Goal: Information Seeking & Learning: Learn about a topic

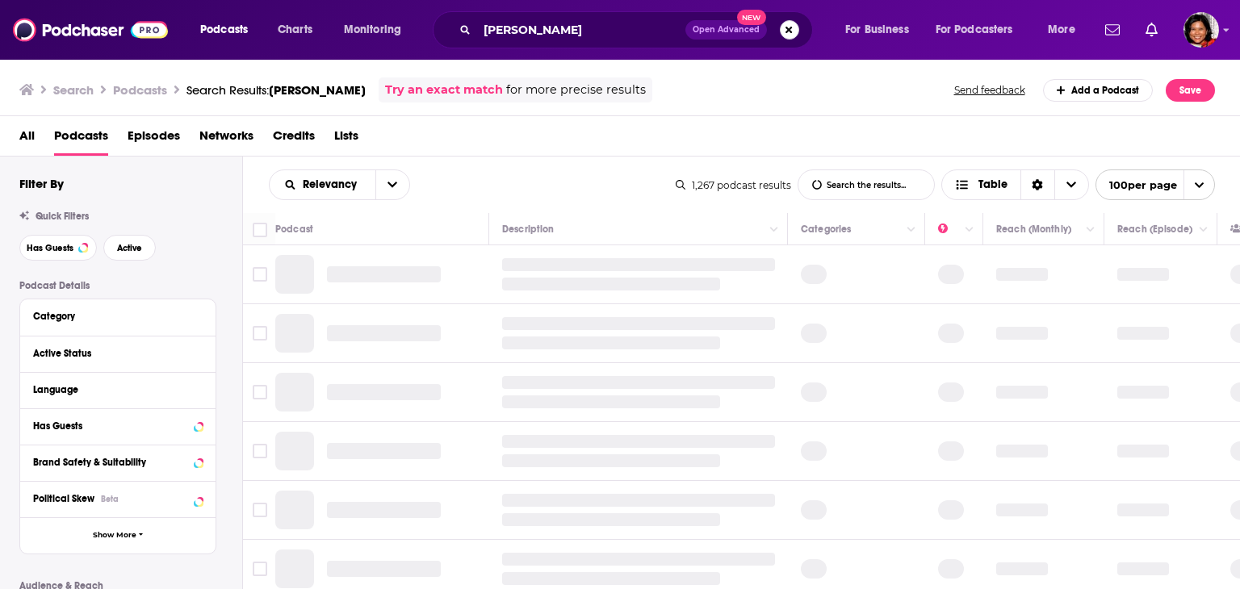
drag, startPoint x: 794, startPoint y: 28, endPoint x: 769, endPoint y: 30, distance: 25.1
click at [794, 28] on button "Search podcasts, credits, & more..." at bounding box center [789, 29] width 19 height 19
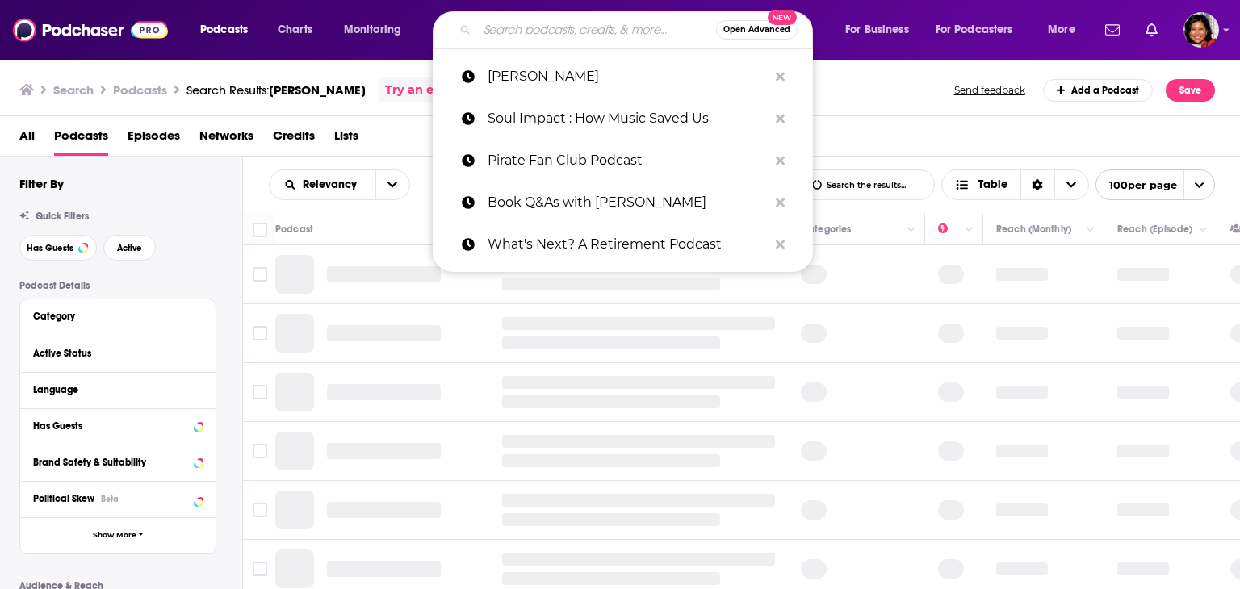
click at [528, 30] on input "Search podcasts, credits, & more..." at bounding box center [596, 30] width 239 height 26
paste input "[URL][DOMAIN_NAME]"
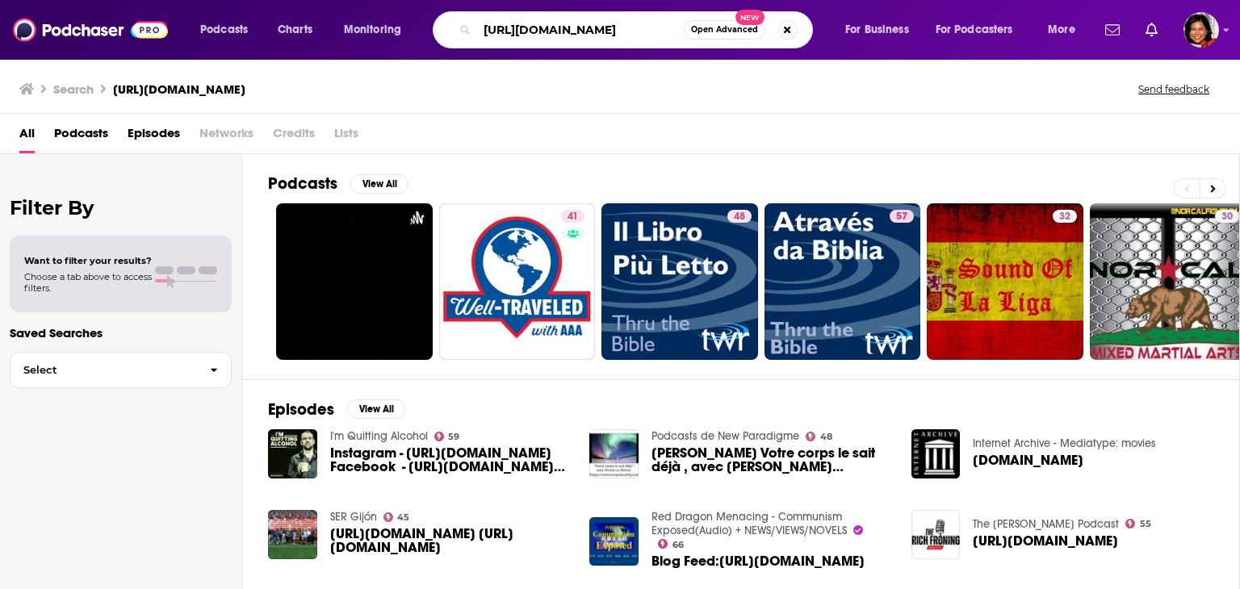
drag, startPoint x: 528, startPoint y: 28, endPoint x: 375, endPoint y: 21, distance: 153.6
click at [375, 21] on div "Podcasts Charts Monitoring [URL][DOMAIN_NAME] Open Advanced New For Business Fo…" at bounding box center [640, 29] width 902 height 37
type input "sharing the heart of the matter"
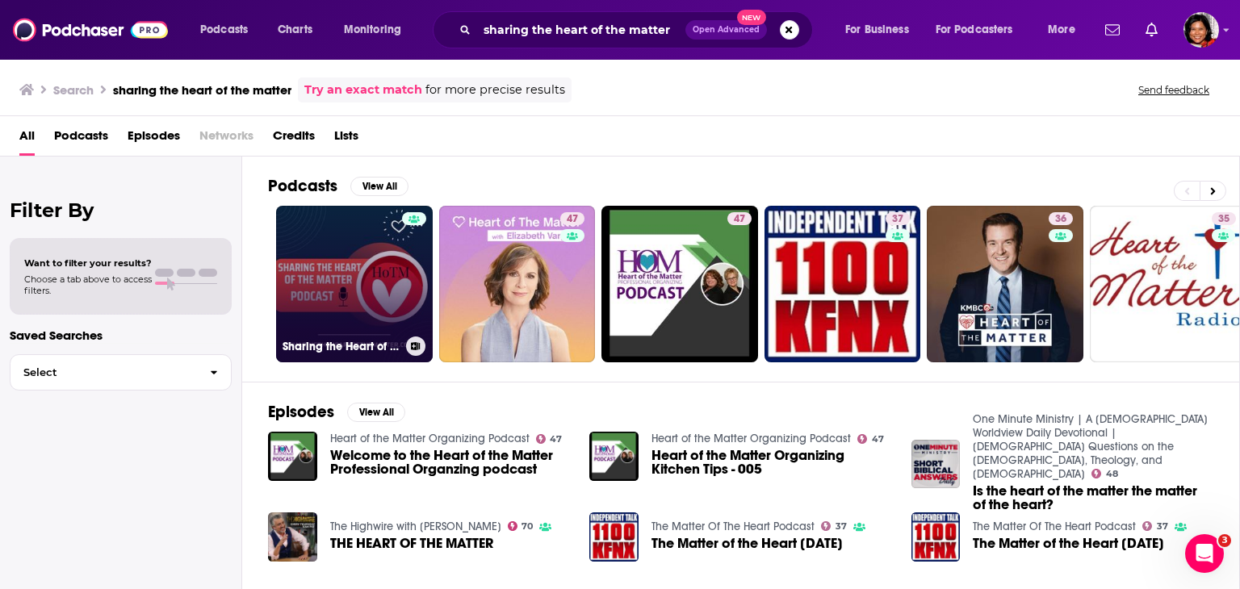
click at [353, 237] on link "Sharing the Heart of the Matter" at bounding box center [354, 284] width 157 height 157
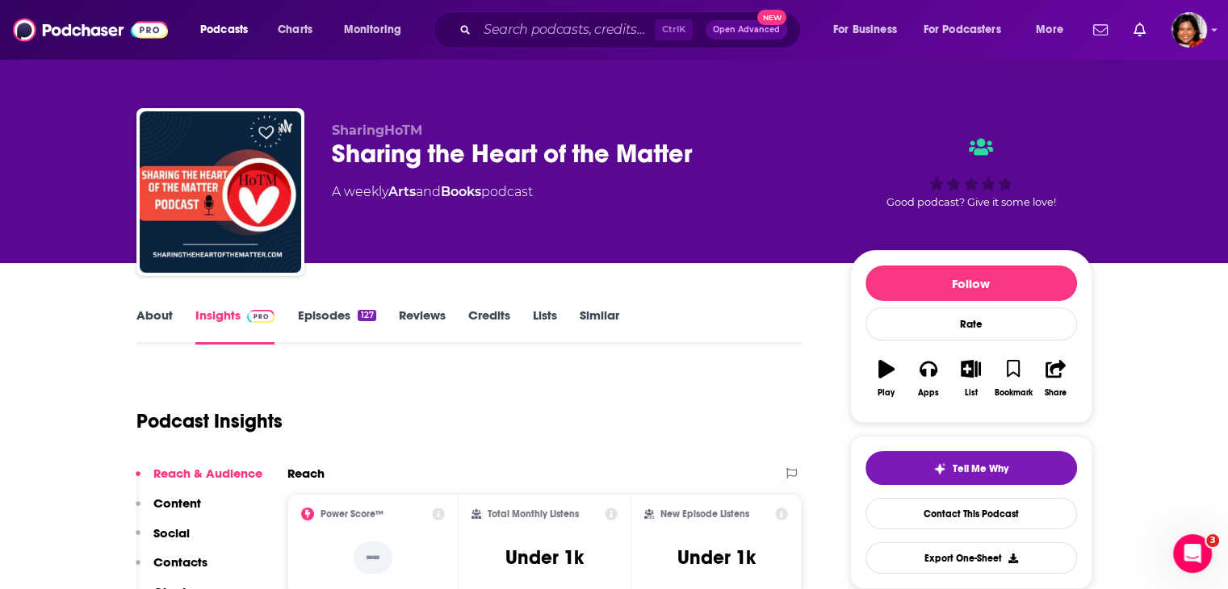
click at [158, 318] on link "About" at bounding box center [154, 326] width 36 height 37
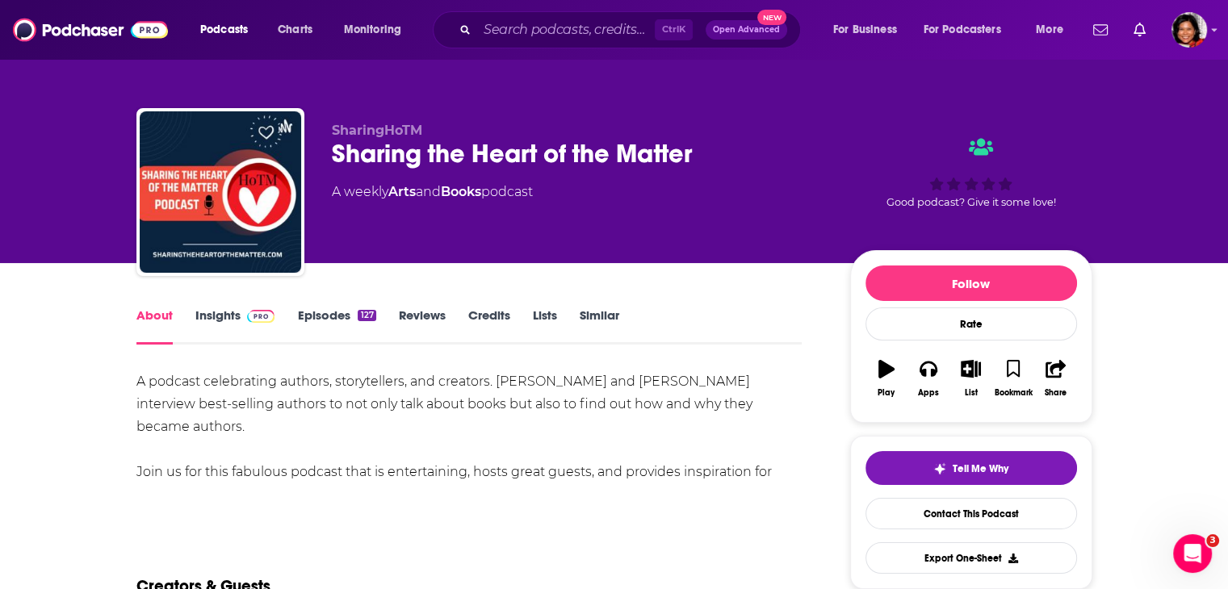
click at [220, 324] on link "Insights" at bounding box center [235, 326] width 80 height 37
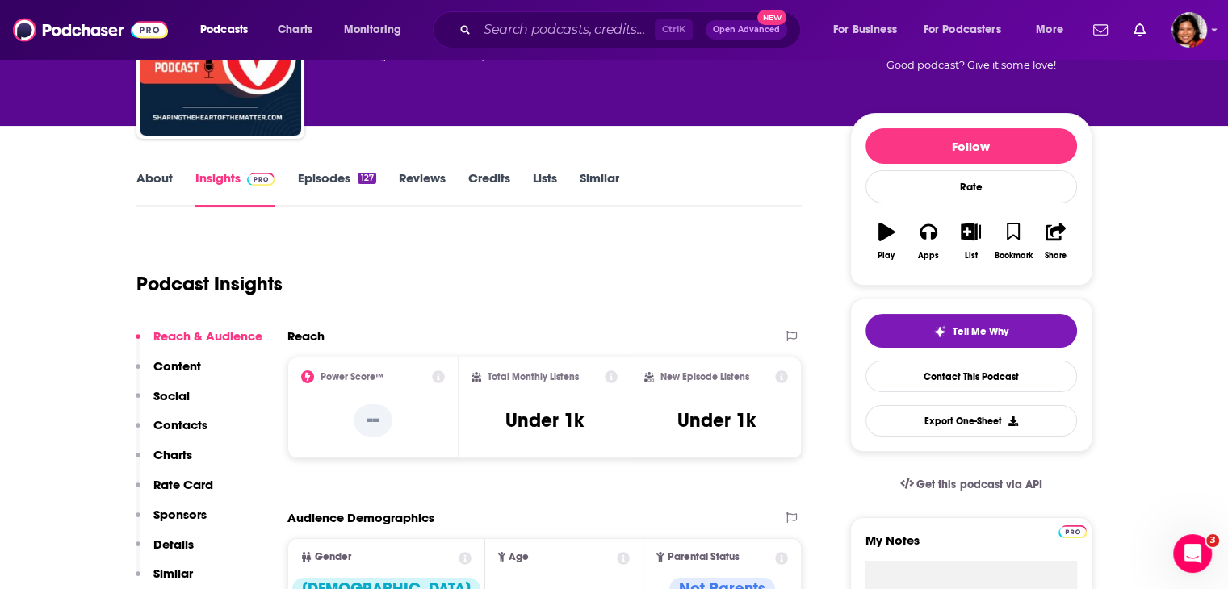
scroll to position [404, 0]
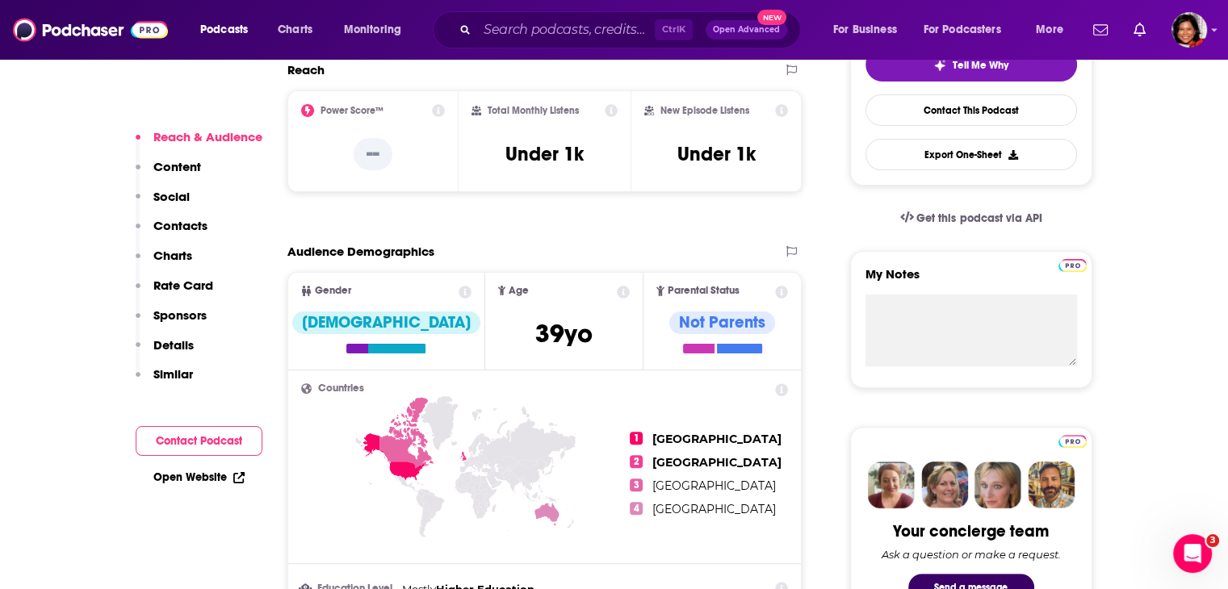
click at [472, 33] on div "Ctrl K Open Advanced New" at bounding box center [617, 29] width 368 height 37
click at [488, 33] on input "Search podcasts, credits, & more..." at bounding box center [566, 30] width 178 height 26
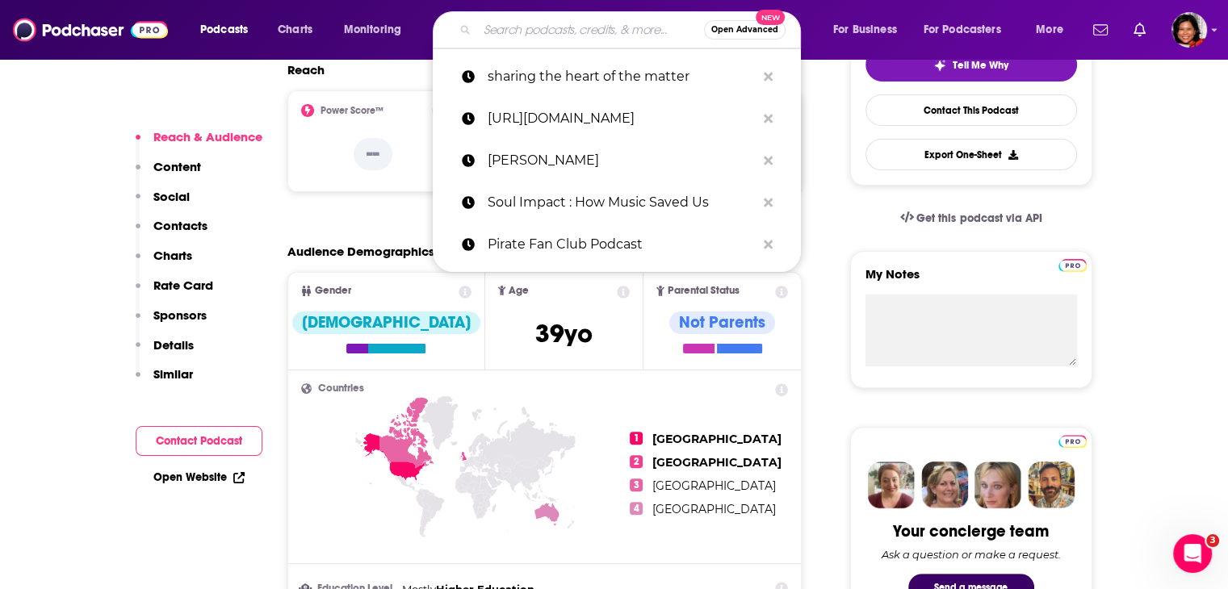
paste input "WOMEN ARE READING"
type input "WOMEN ARE READING"
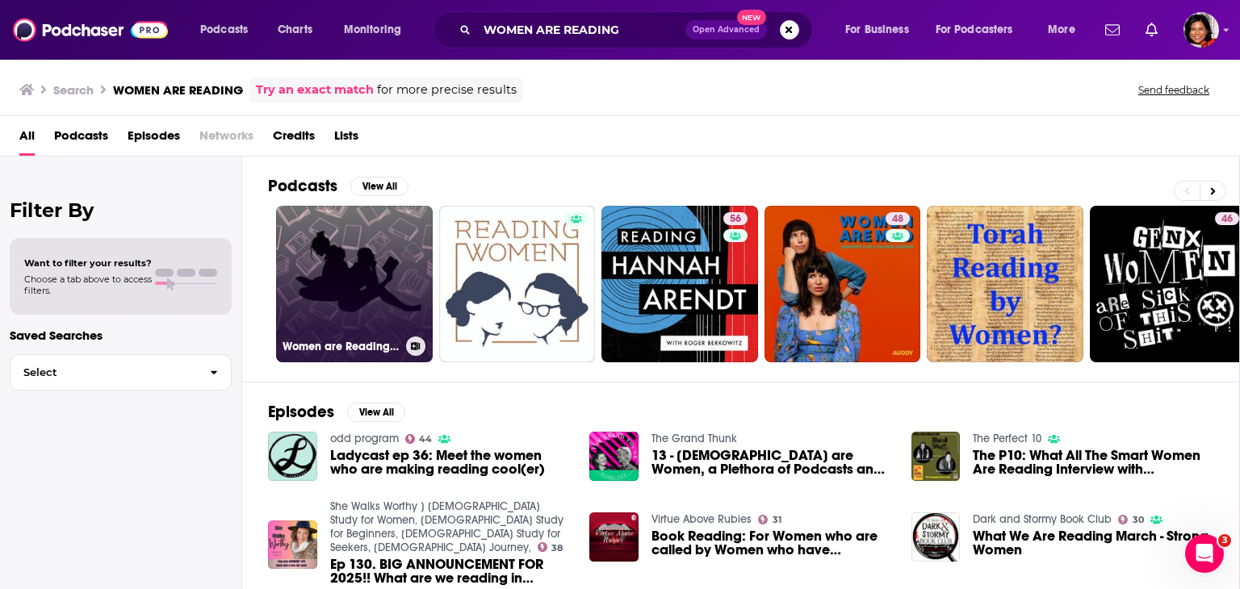
click at [376, 259] on link "Women are Reading: a book club podcast" at bounding box center [354, 284] width 157 height 157
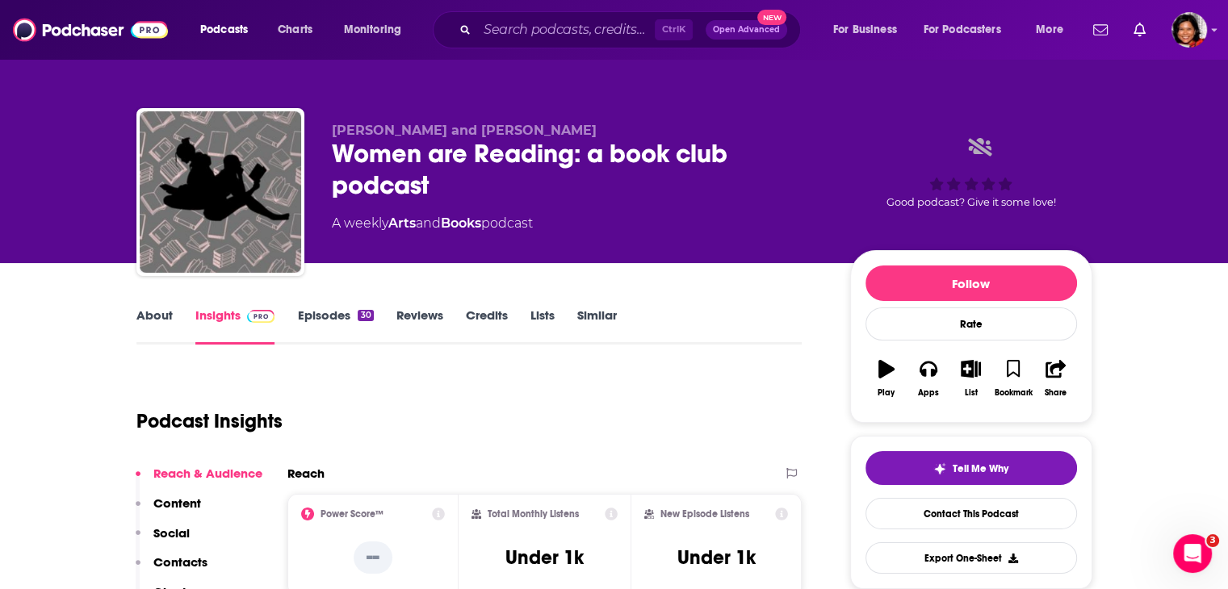
click at [165, 310] on link "About" at bounding box center [154, 326] width 36 height 37
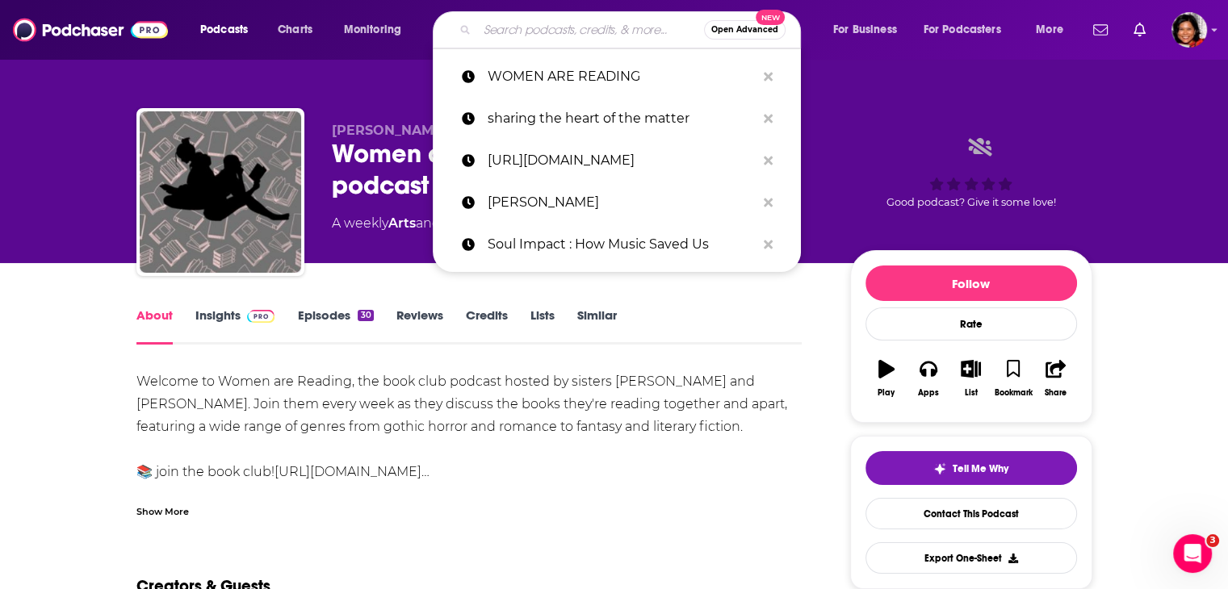
click at [511, 26] on input "Search podcasts, credits, & more..." at bounding box center [590, 30] width 227 height 26
paste input "MAKE YOUR DAY RICHER TV"
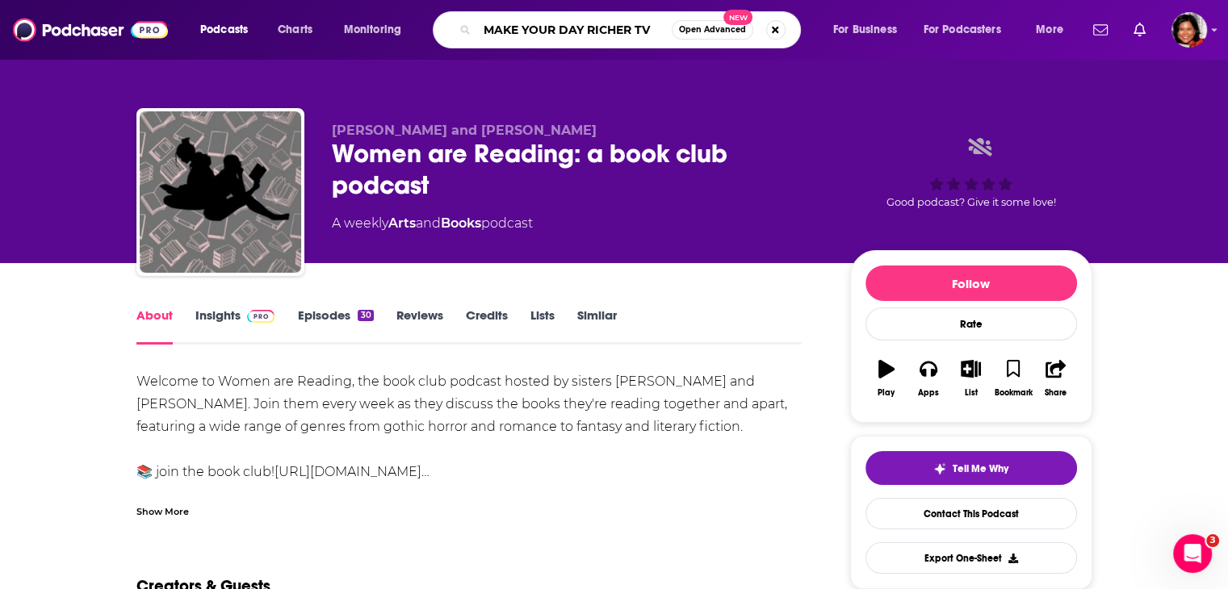
type input "MAKE YOUR DAY RICHER TV"
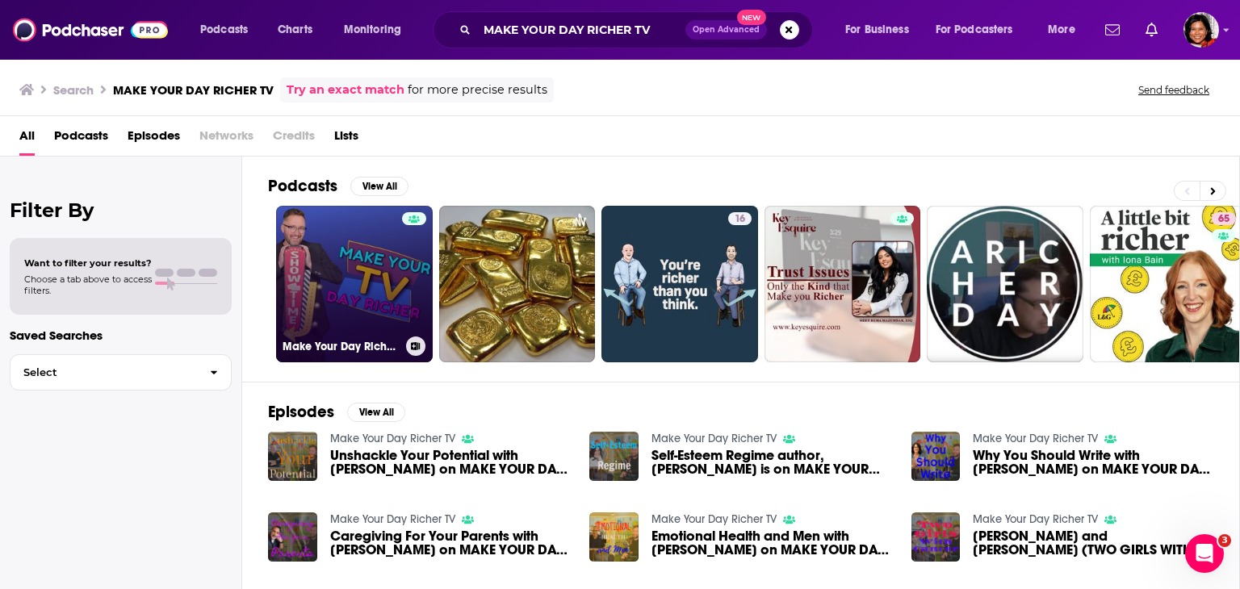
click at [363, 297] on link "Make Your Day Richer TV" at bounding box center [354, 284] width 157 height 157
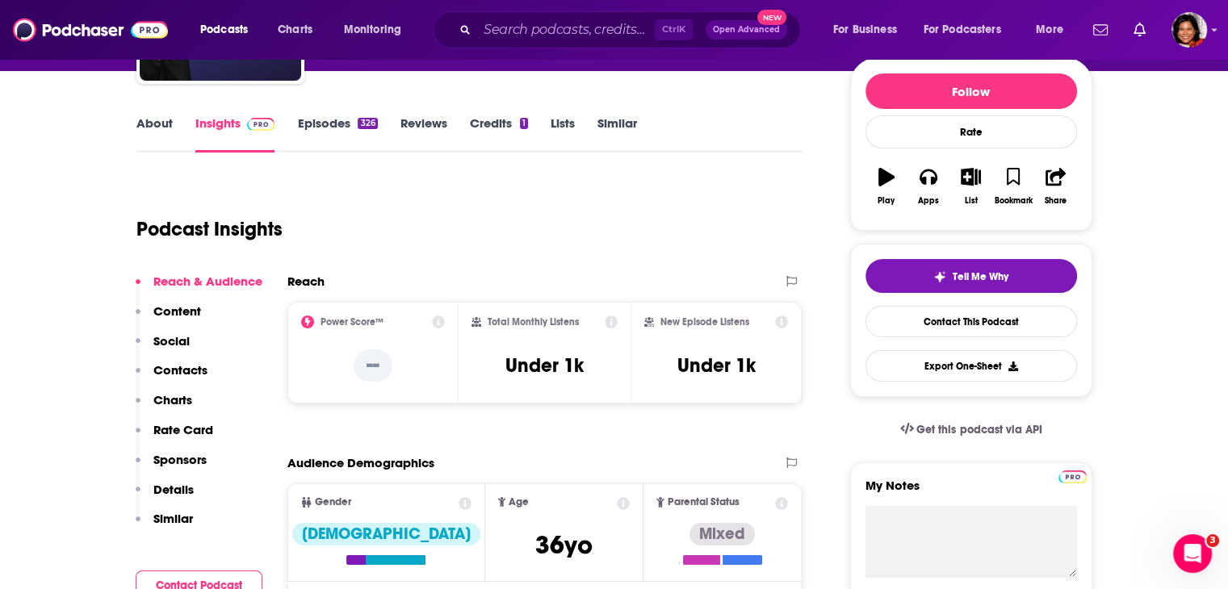
scroll to position [323, 0]
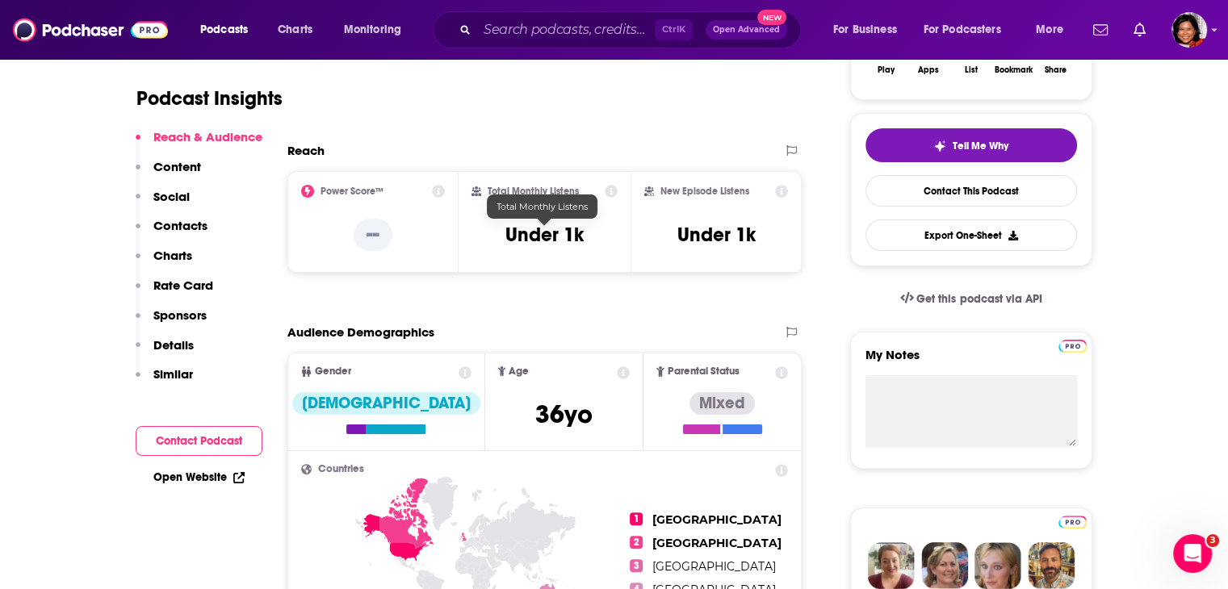
click at [530, 224] on h3 "Under 1k" at bounding box center [544, 235] width 78 height 24
click at [518, 30] on input "Search podcasts, credits, & more..." at bounding box center [566, 30] width 178 height 26
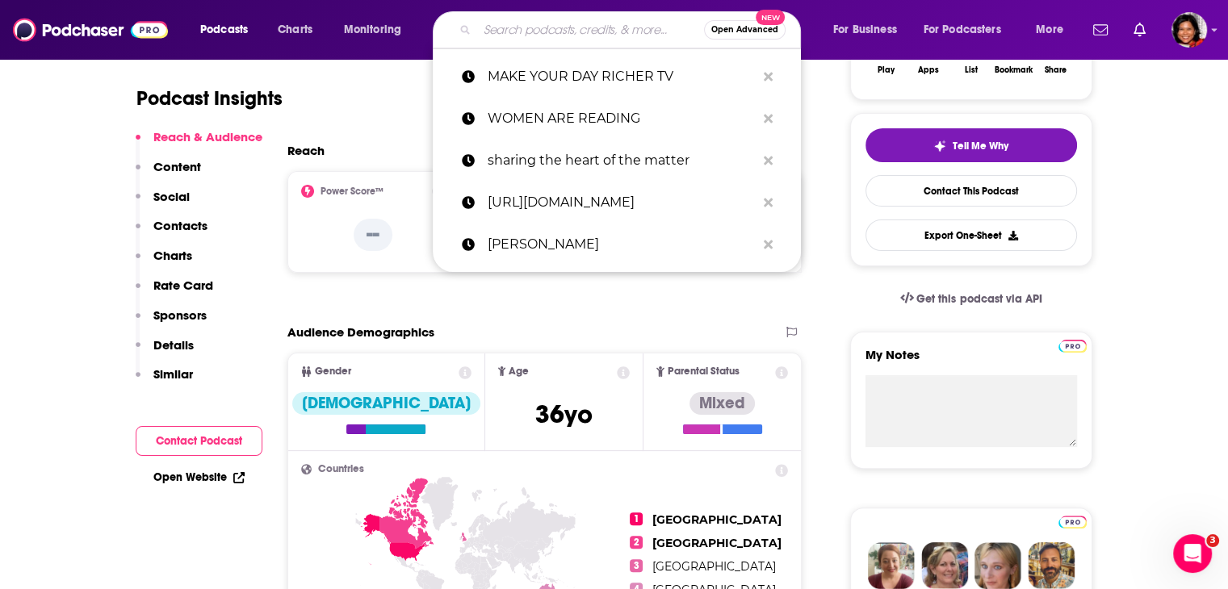
paste input "AUTHORS ON MISSION"
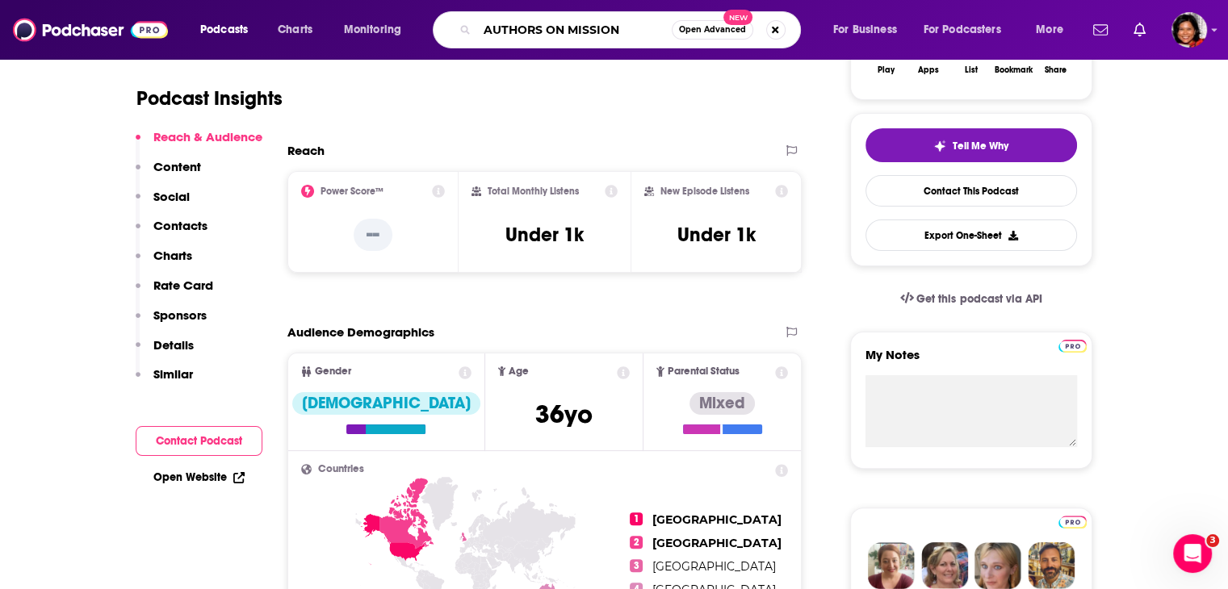
type input "AUTHORS ON MISSION"
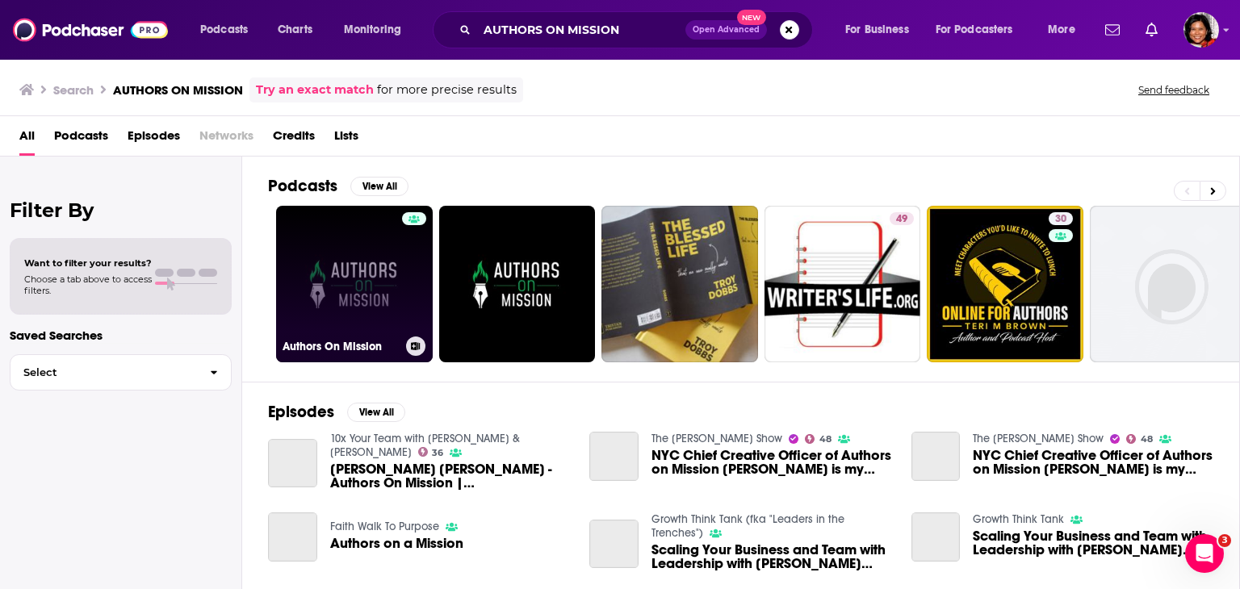
click at [354, 287] on link "Authors On Mission" at bounding box center [354, 284] width 157 height 157
